Goal: Information Seeking & Learning: Find specific fact

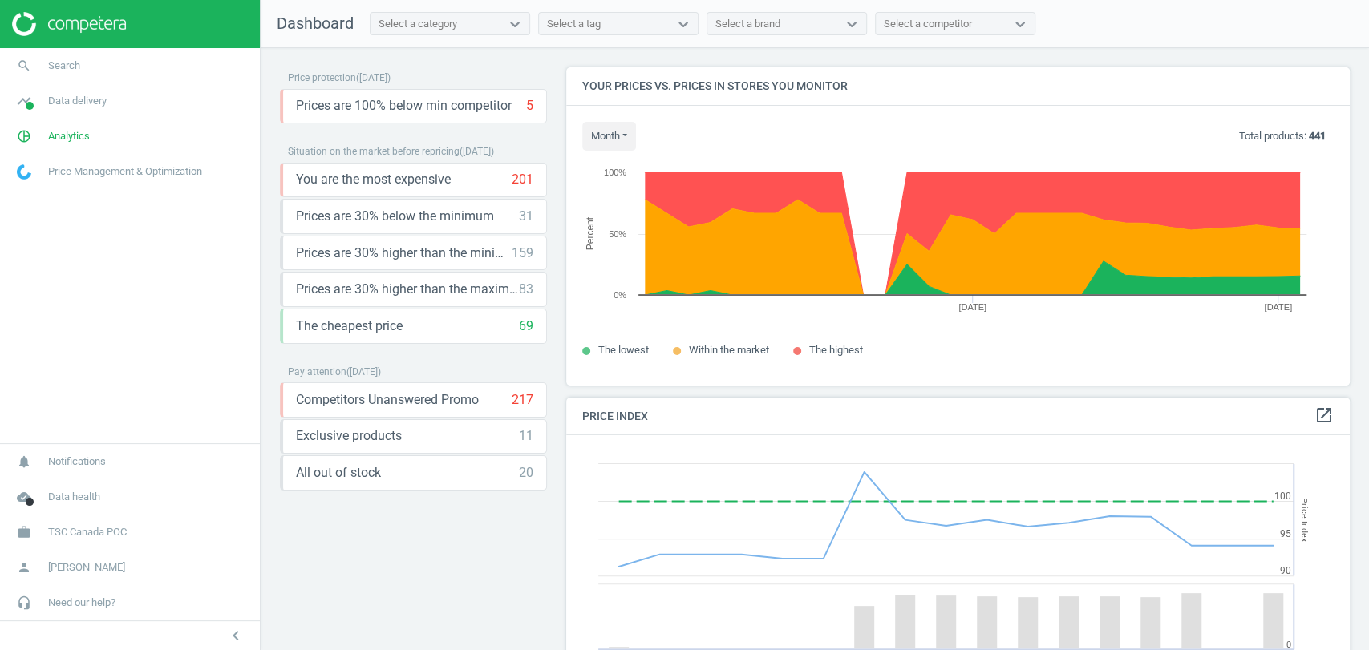
scroll to position [346, 797]
click at [78, 99] on span "Data delivery" at bounding box center [77, 101] width 59 height 14
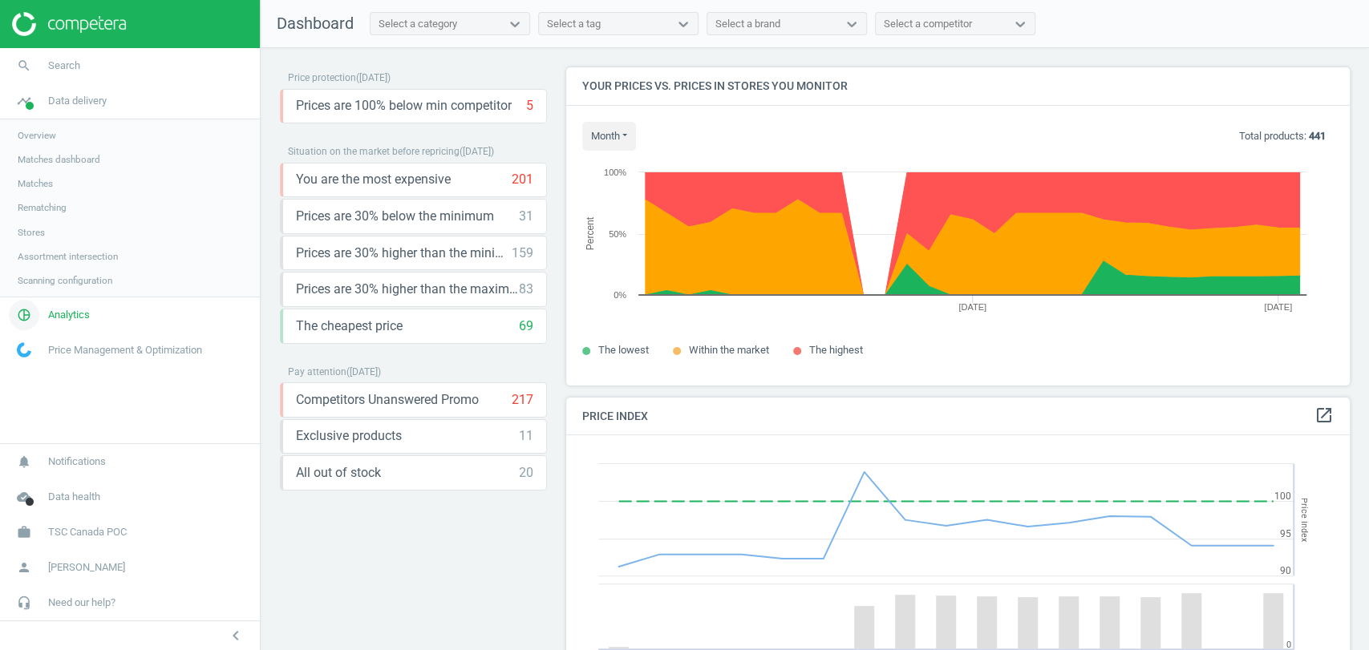
click at [77, 311] on span "Analytics" at bounding box center [69, 315] width 42 height 14
click at [37, 188] on link "Products" at bounding box center [130, 195] width 260 height 24
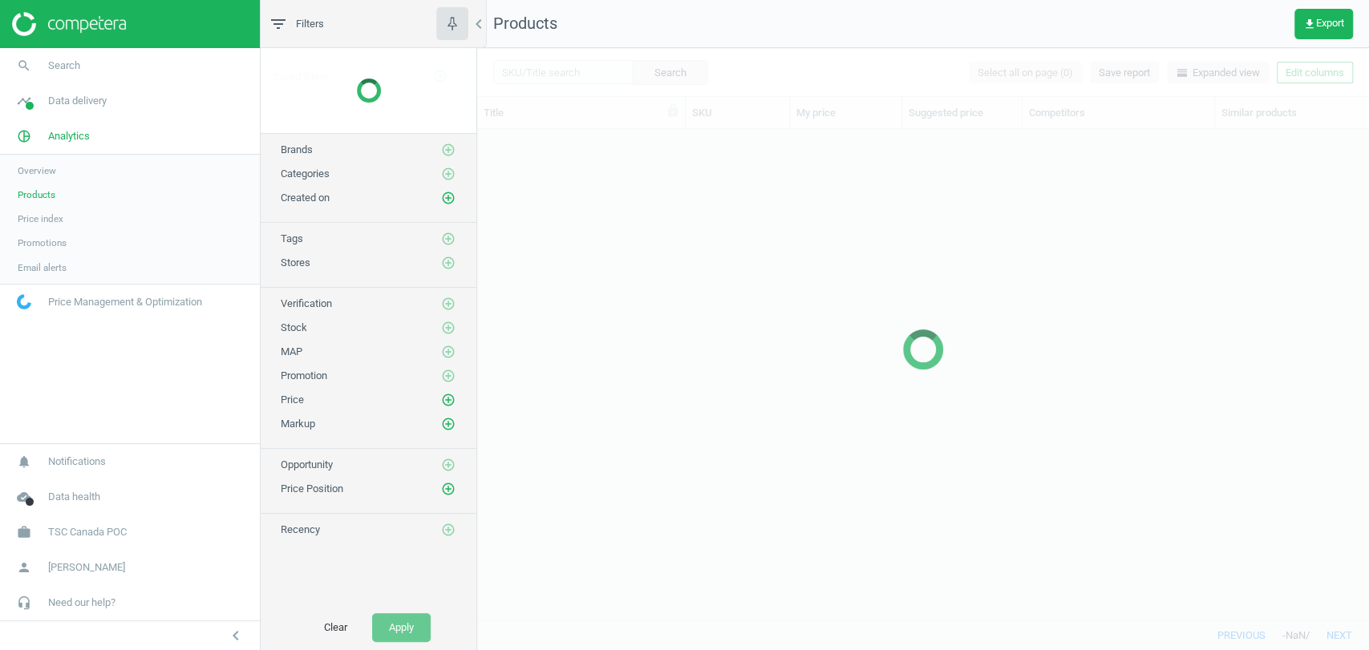
scroll to position [463, 877]
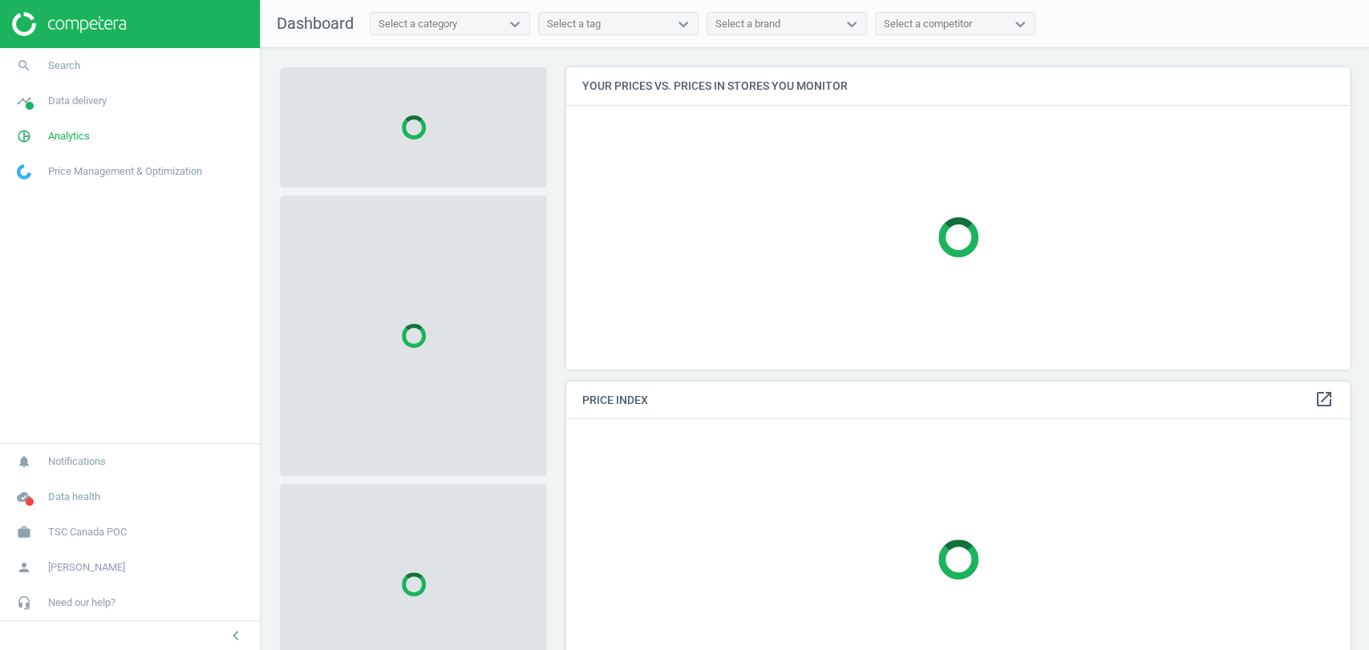
scroll to position [329, 797]
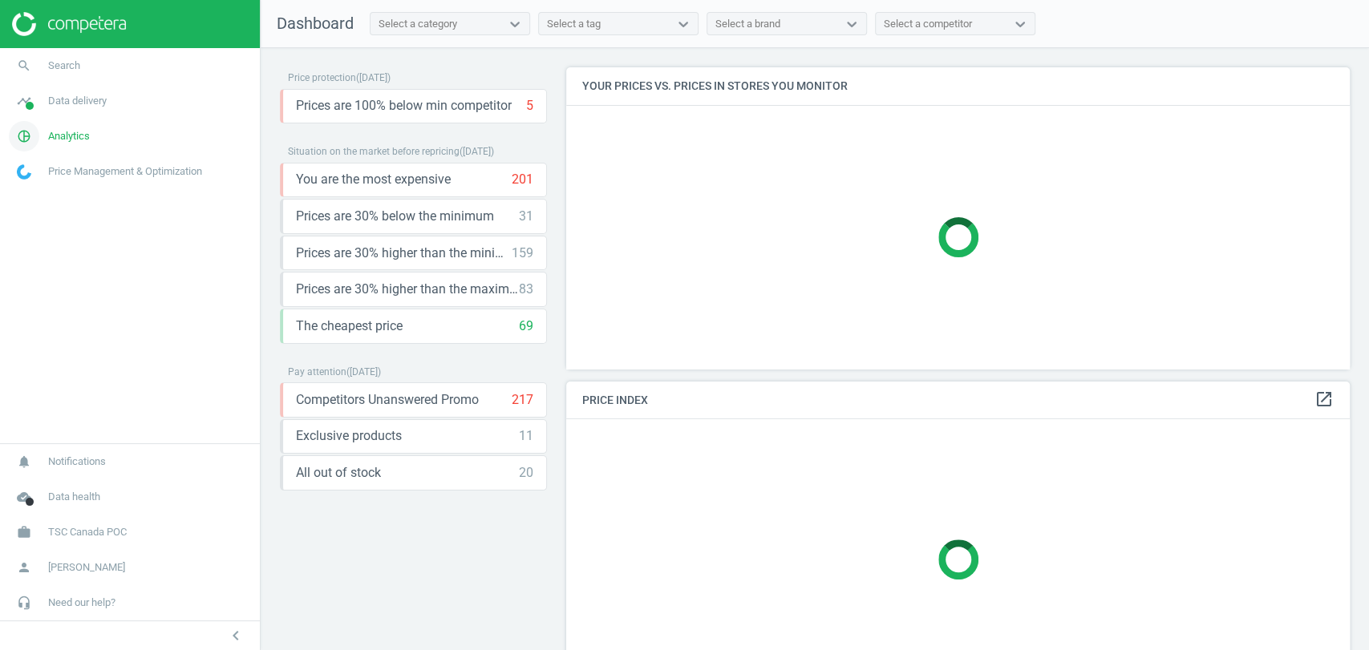
click at [77, 136] on span "Analytics" at bounding box center [69, 136] width 42 height 14
click at [40, 192] on span "Products" at bounding box center [37, 194] width 38 height 13
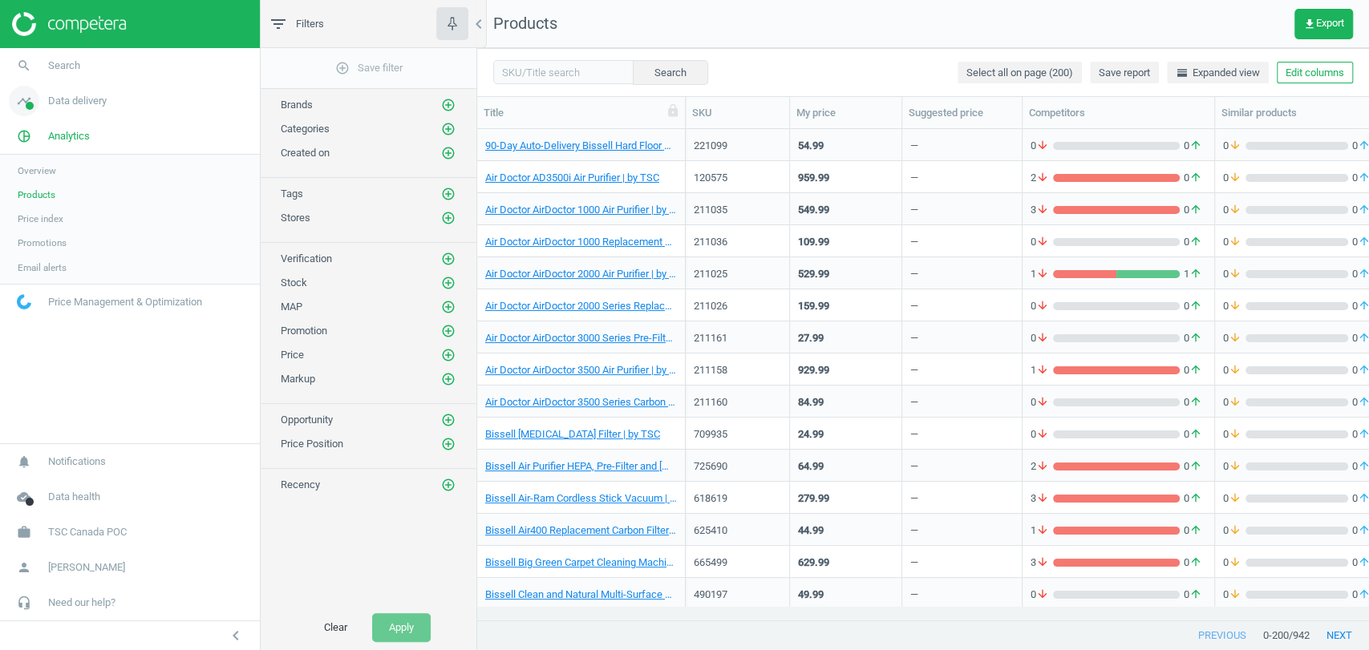
click at [83, 106] on span "Data delivery" at bounding box center [77, 101] width 59 height 14
click at [75, 322] on link "pie_chart_outlined Analytics" at bounding box center [130, 315] width 260 height 35
click at [34, 173] on span "Overview" at bounding box center [37, 170] width 38 height 13
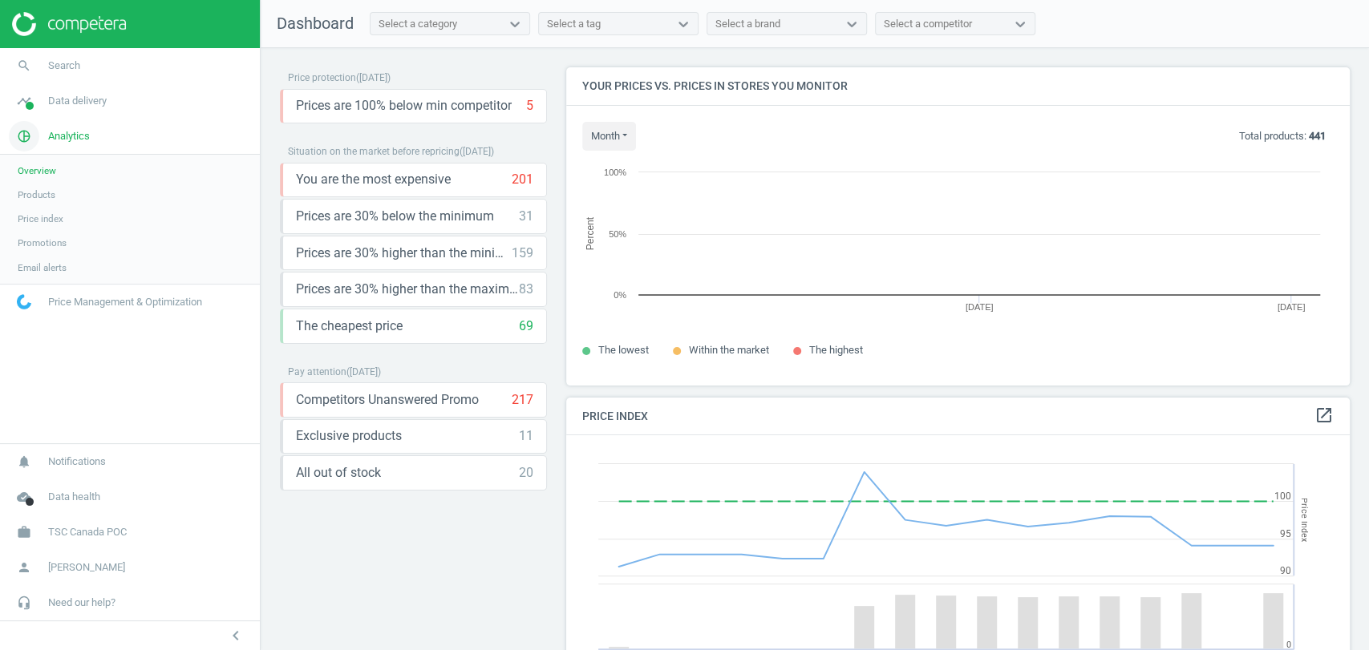
scroll to position [397, 797]
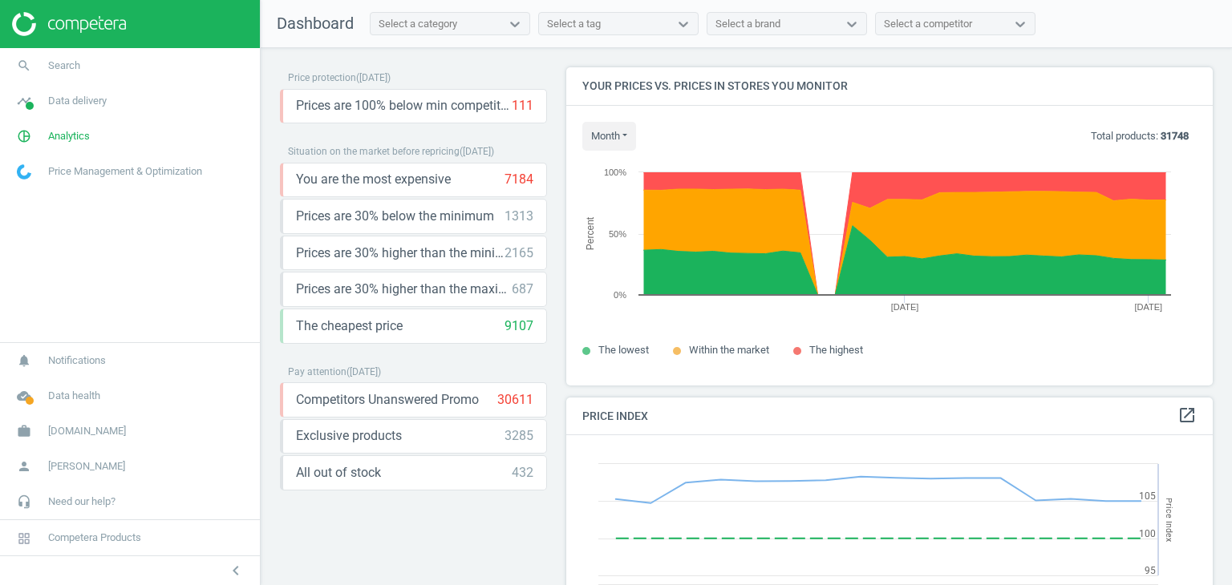
scroll to position [394, 659]
click at [77, 65] on span "Search" at bounding box center [64, 66] width 32 height 14
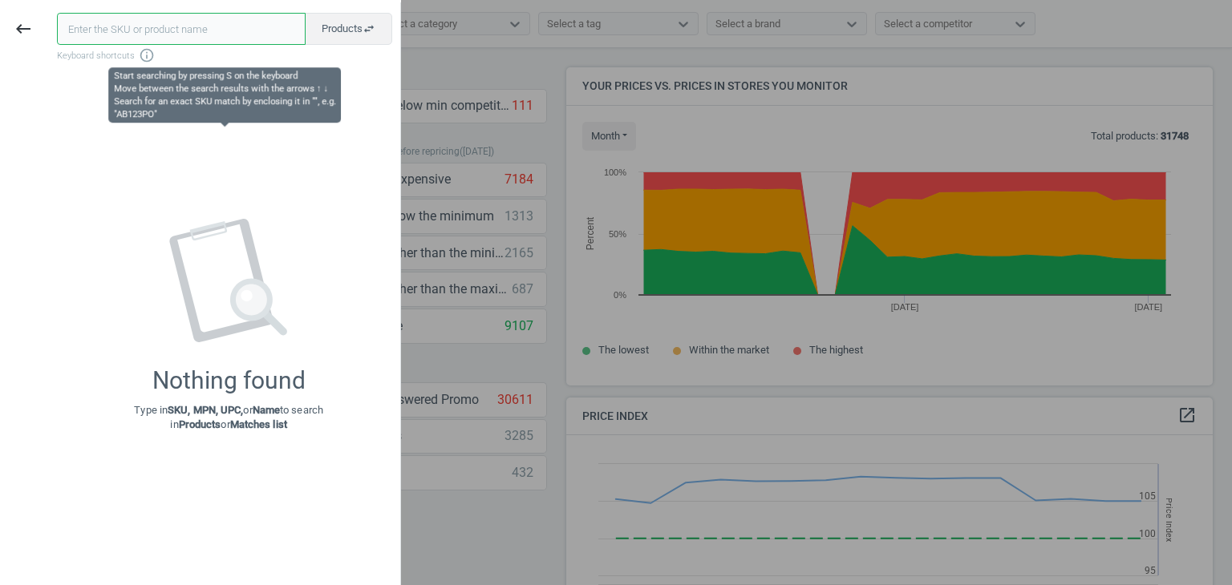
paste input "90001361-0001977"
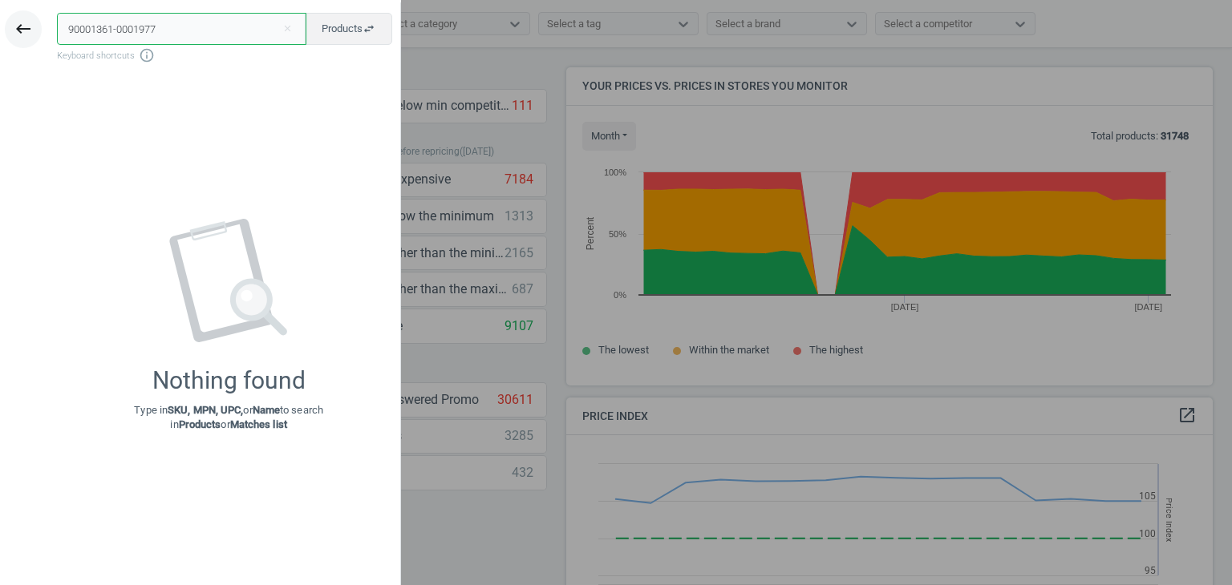
type input "90001361-0001977"
click at [21, 30] on icon "keyboard_backspace" at bounding box center [23, 28] width 19 height 19
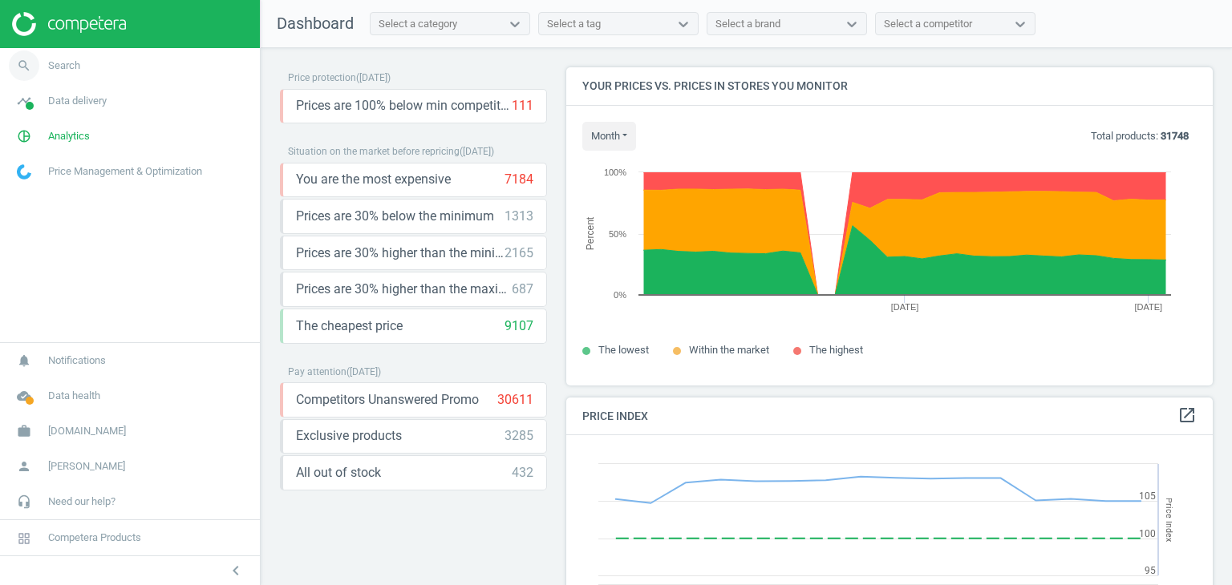
click at [68, 62] on span "Search" at bounding box center [64, 66] width 32 height 14
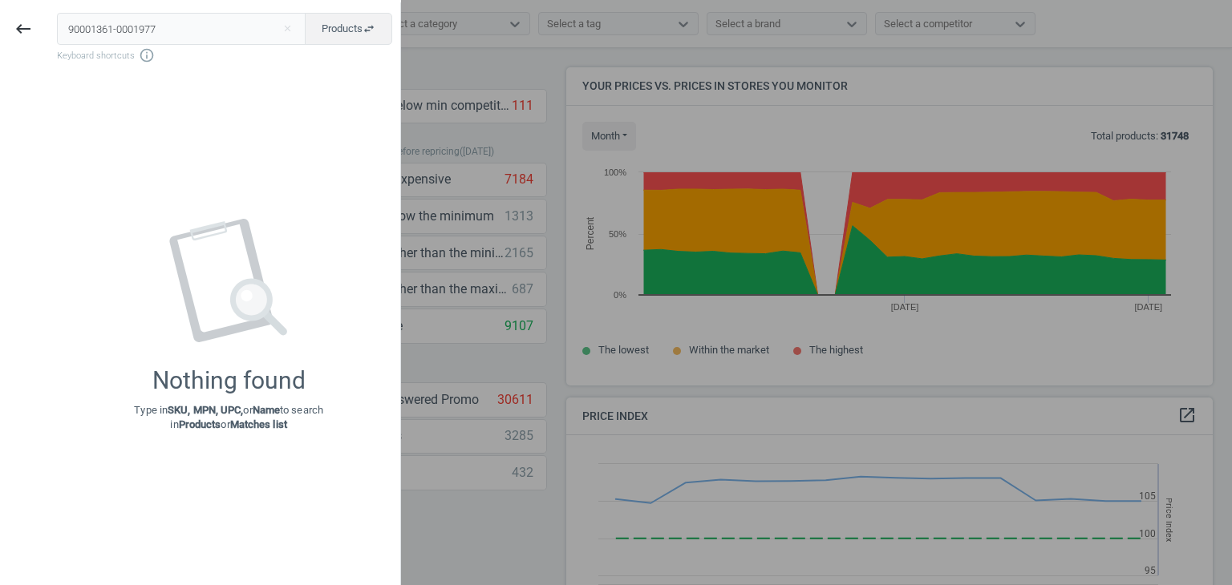
drag, startPoint x: 155, startPoint y: 23, endPoint x: 0, endPoint y: 53, distance: 157.6
click at [0, 53] on div "keyboard_backspace 90001361-0001977 close Products swap_horiz Keyboard shortcut…" at bounding box center [200, 294] width 401 height 585
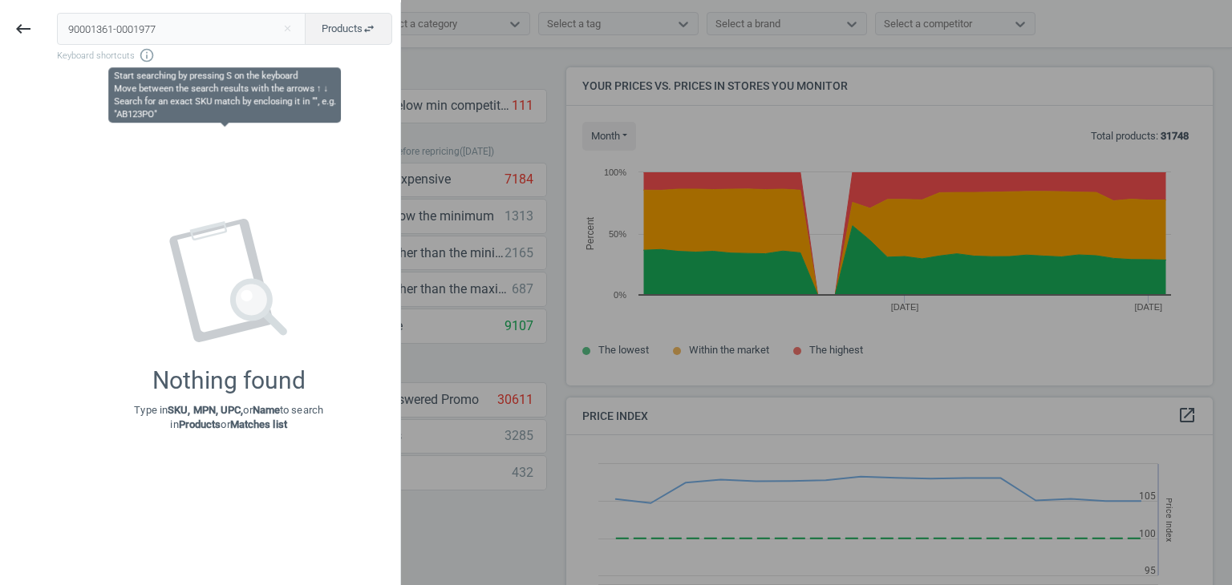
drag, startPoint x: 184, startPoint y: 35, endPoint x: 109, endPoint y: 52, distance: 76.5
click at [109, 52] on div "90001361-0001977 close Products swap_horiz Keyboard shortcuts info_outline" at bounding box center [228, 38] width 343 height 51
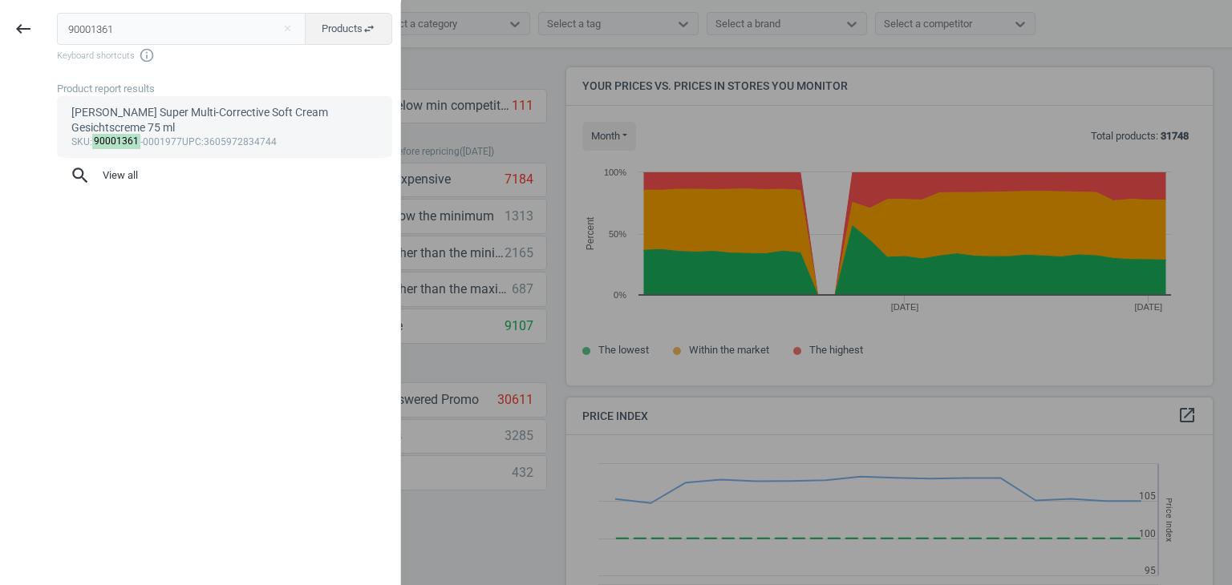
type input "90001361"
click at [200, 134] on div "Kiehl's Super Multi-Corrective Soft Cream Gesichtscreme 75 ml" at bounding box center [224, 120] width 307 height 31
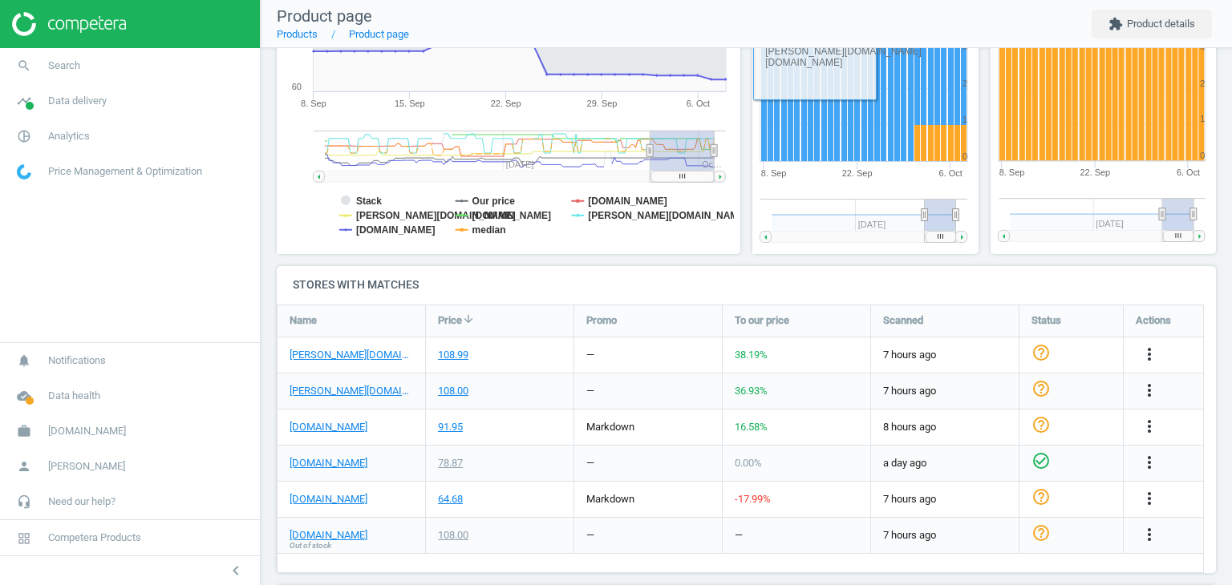
scroll to position [438, 0]
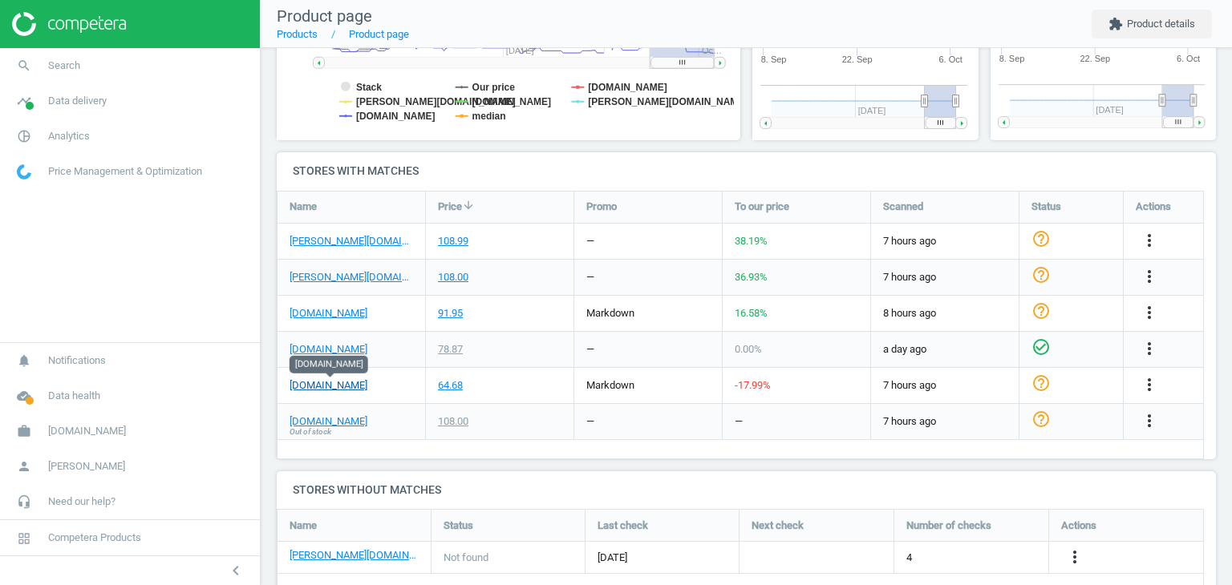
click at [307, 384] on link "parfumdreams.de" at bounding box center [329, 386] width 78 height 14
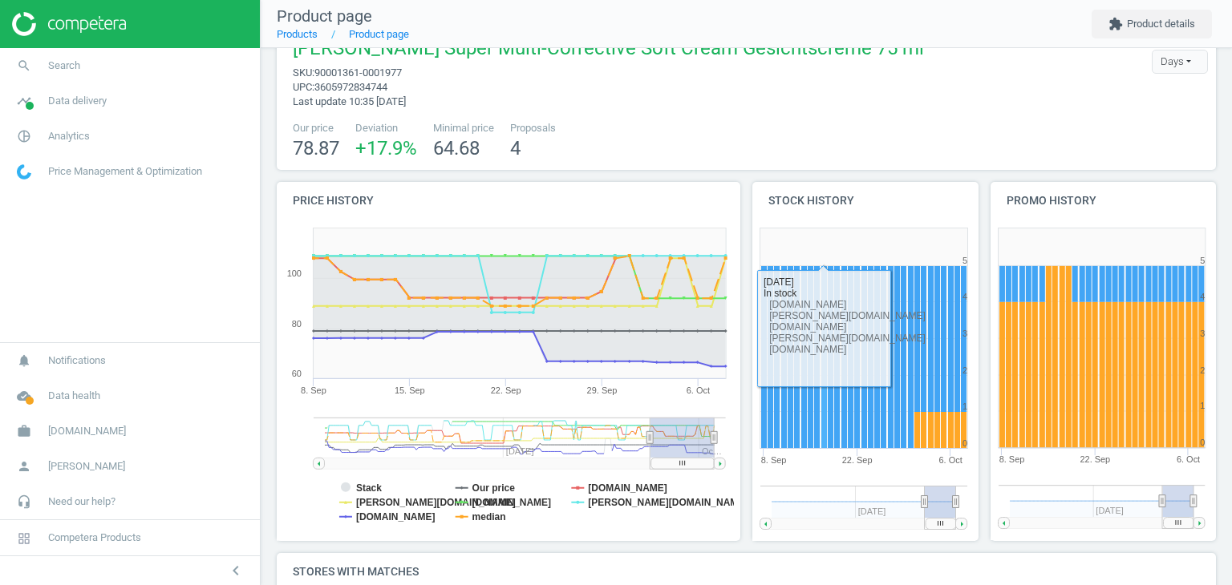
scroll to position [0, 0]
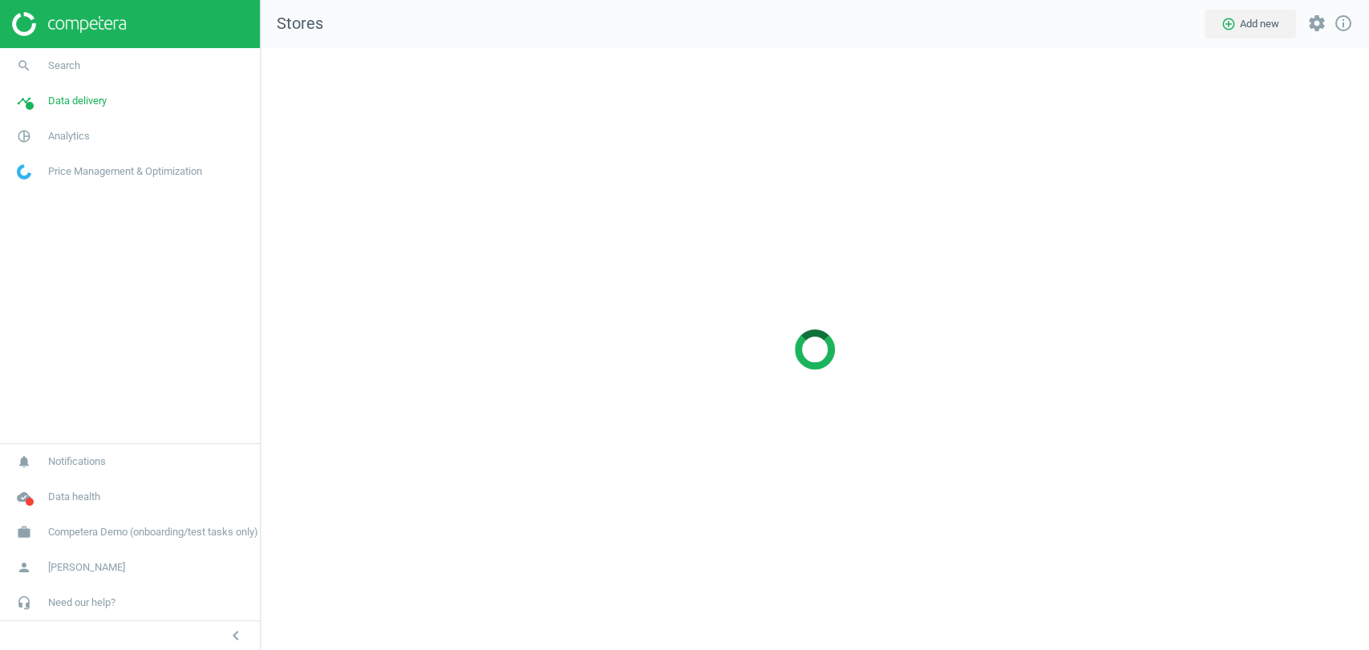
scroll to position [630, 1136]
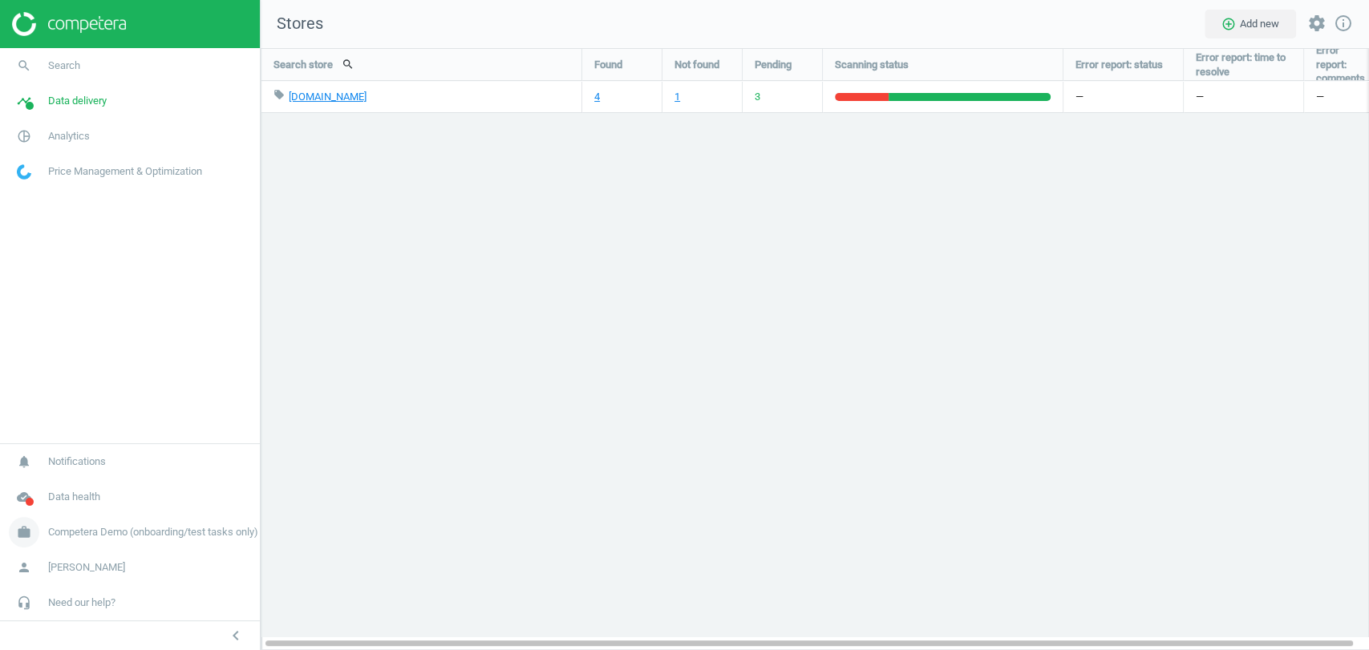
click at [129, 534] on span "Competera Demo (onboarding/test tasks only)" at bounding box center [153, 532] width 210 height 14
